Goal: Information Seeking & Learning: Learn about a topic

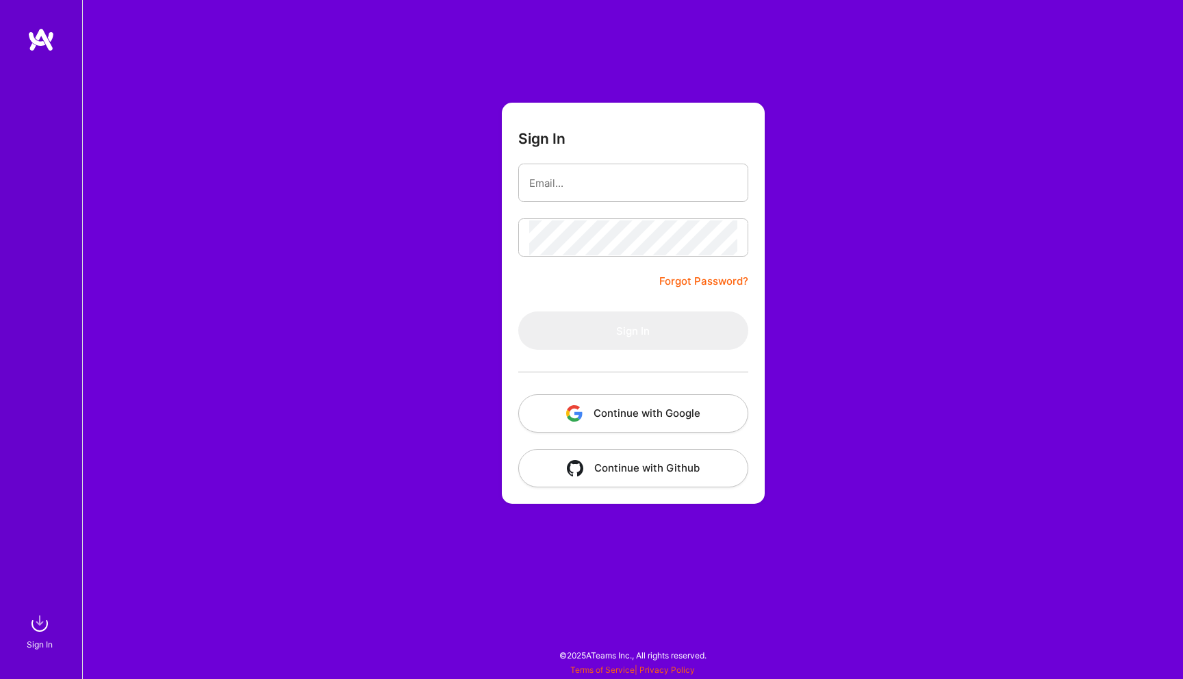
click at [652, 397] on button "Continue with Google" at bounding box center [633, 413] width 230 height 38
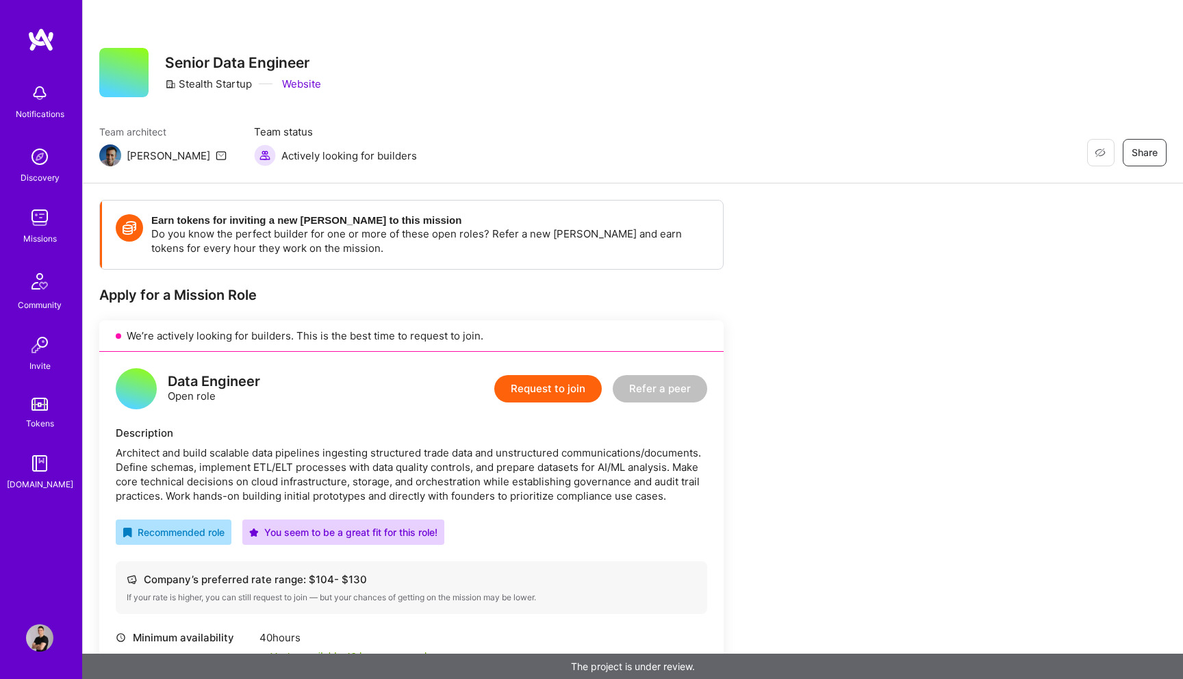
click at [42, 224] on img at bounding box center [39, 217] width 27 height 27
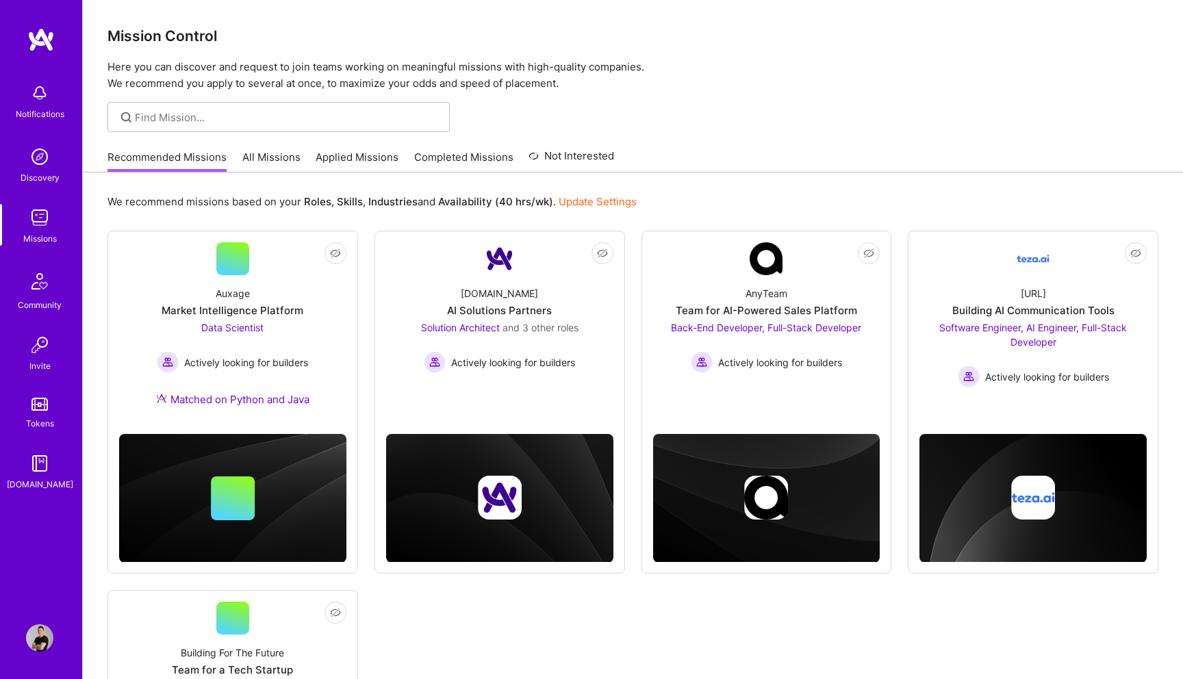
scroll to position [3, 0]
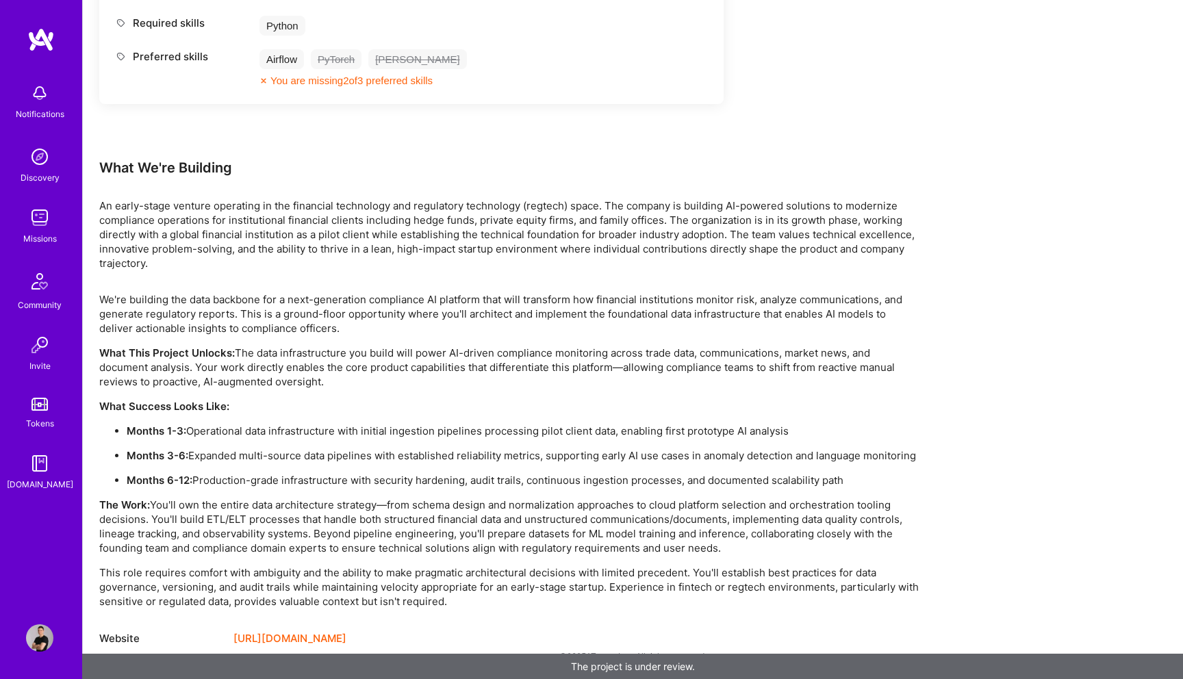
scroll to position [755, 0]
click at [298, 639] on link "[URL][DOMAIN_NAME]" at bounding box center [289, 638] width 113 height 16
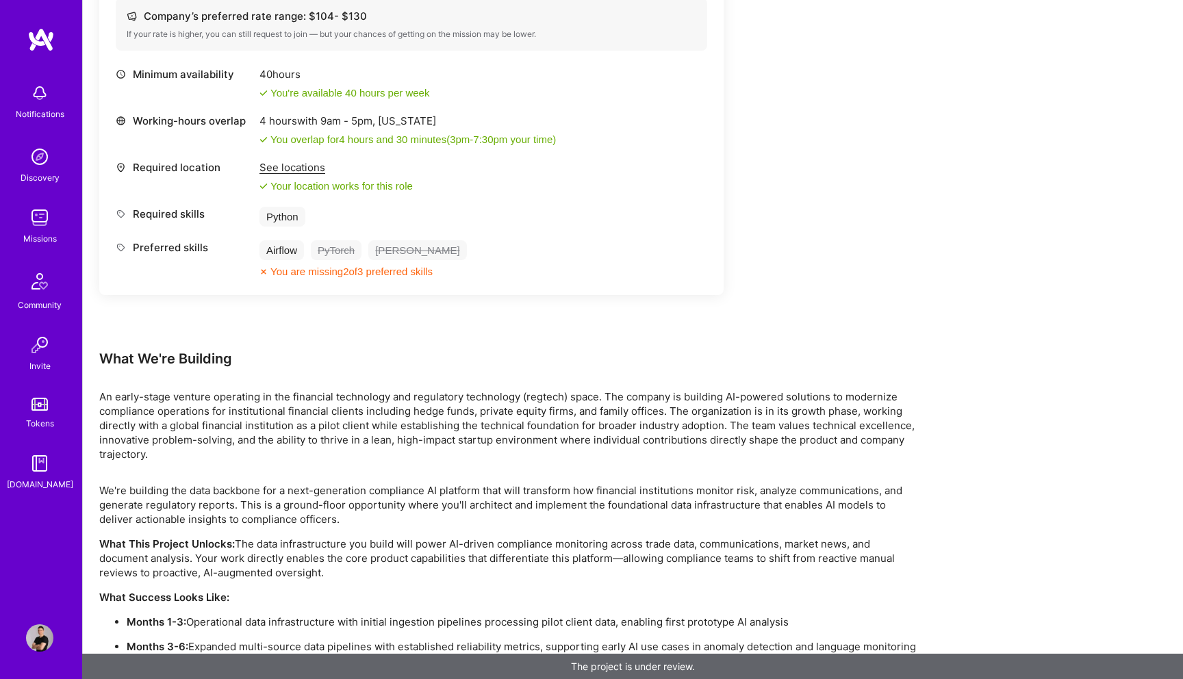
scroll to position [571, 0]
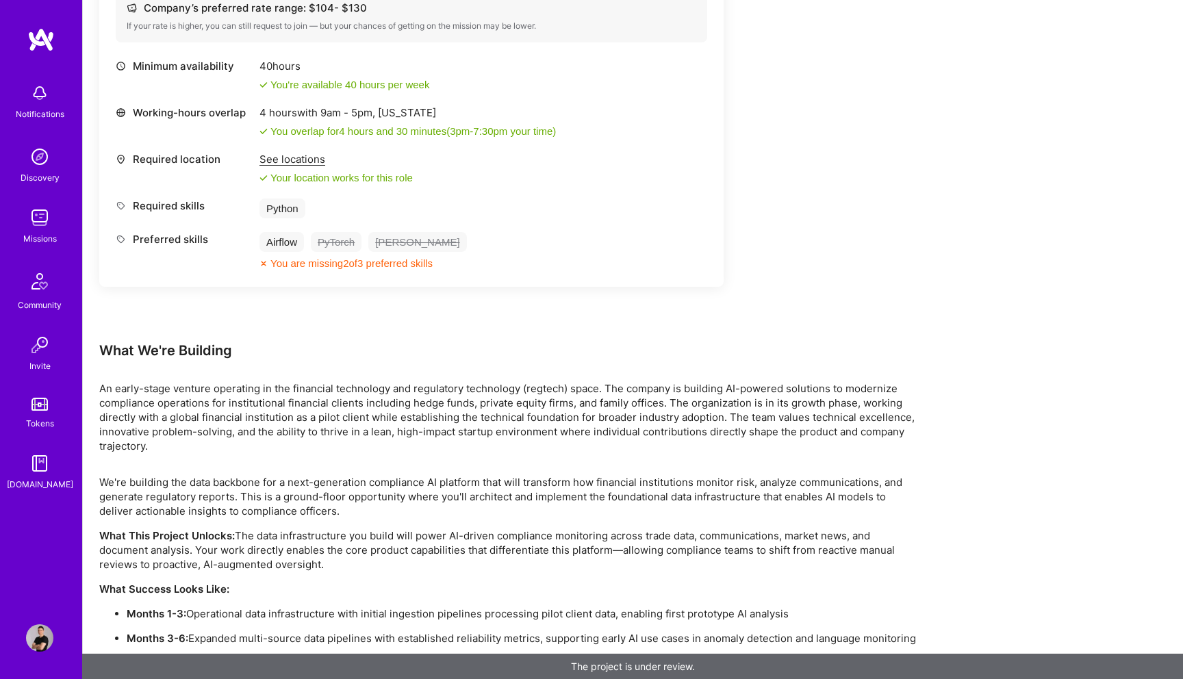
click at [296, 409] on p "An early-stage venture operating in the financial technology and regulatory tec…" at bounding box center [509, 417] width 821 height 72
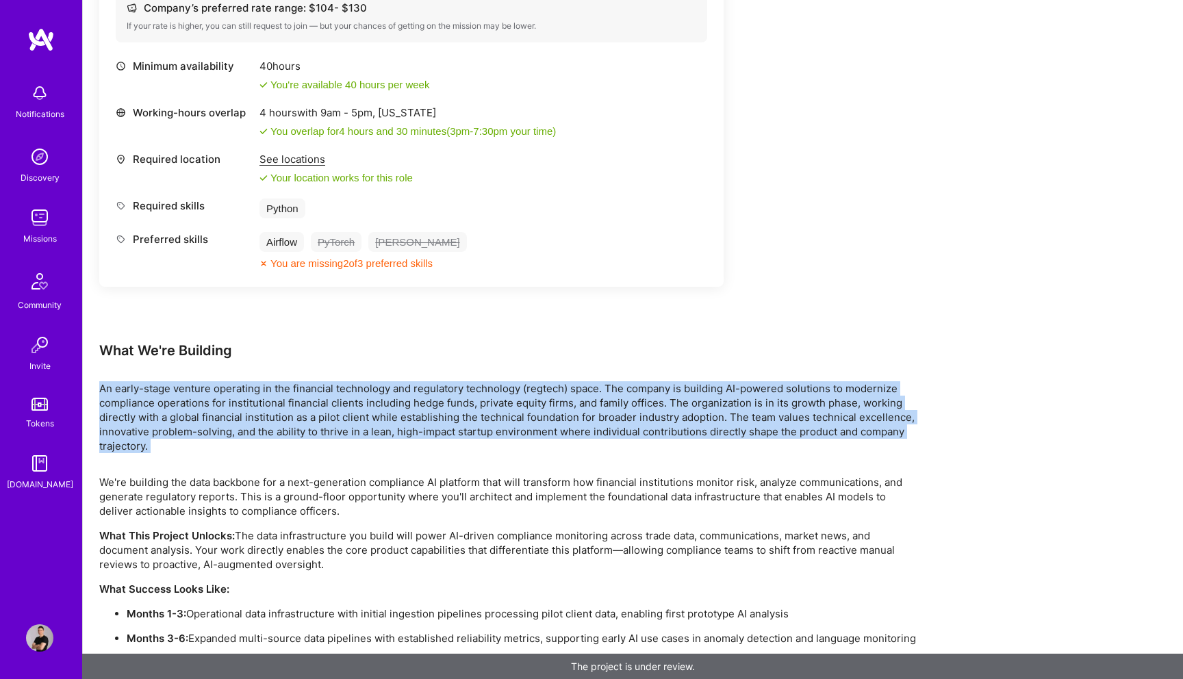
click at [296, 409] on p "An early-stage venture operating in the financial technology and regulatory tec…" at bounding box center [509, 417] width 821 height 72
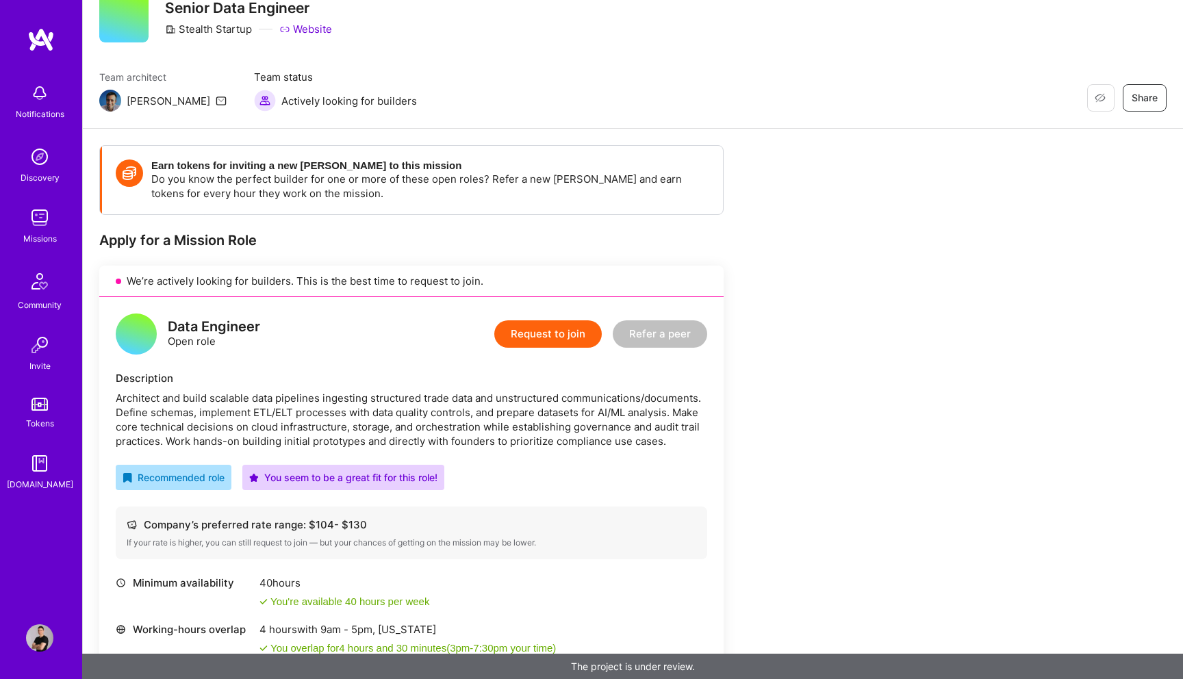
scroll to position [0, 0]
